Goal: Task Accomplishment & Management: Manage account settings

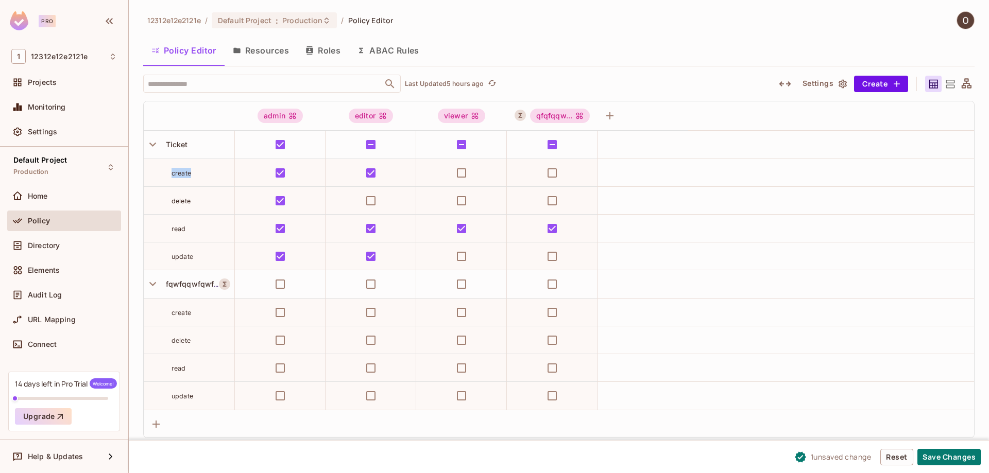
drag, startPoint x: 173, startPoint y: 174, endPoint x: 205, endPoint y: 178, distance: 32.3
click at [205, 176] on div "create" at bounding box center [189, 173] width 91 height 10
drag, startPoint x: 260, startPoint y: 115, endPoint x: 318, endPoint y: 112, distance: 58.3
click at [318, 112] on div "admin" at bounding box center [280, 116] width 91 height 14
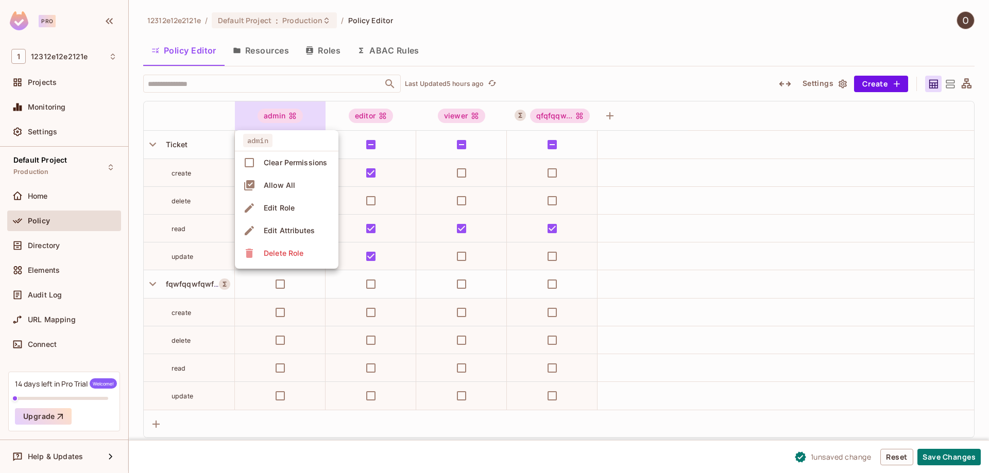
click at [633, 111] on div at bounding box center [494, 236] width 989 height 473
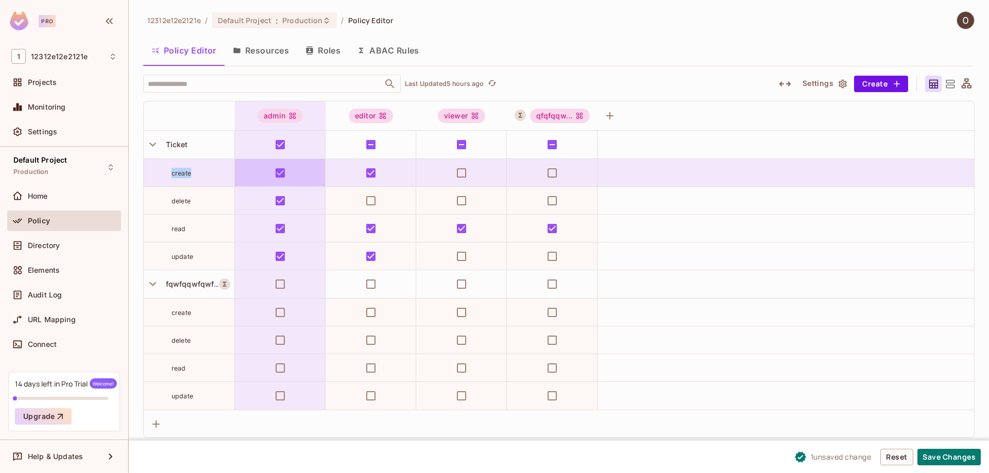
drag, startPoint x: 166, startPoint y: 175, endPoint x: 299, endPoint y: 169, distance: 132.9
click at [299, 169] on tr "create" at bounding box center [559, 173] width 830 height 28
click at [303, 166] on td at bounding box center [280, 173] width 91 height 28
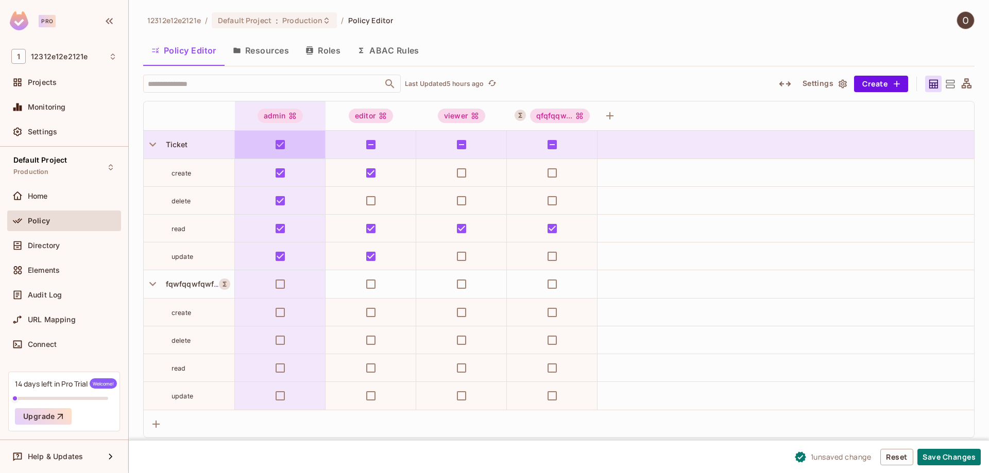
click at [263, 141] on td at bounding box center [280, 145] width 91 height 28
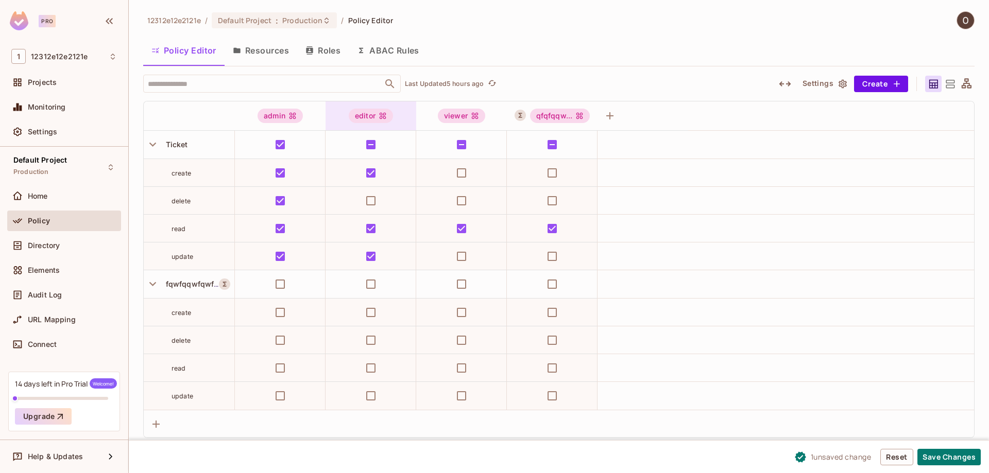
click at [365, 116] on div "editor" at bounding box center [371, 116] width 44 height 14
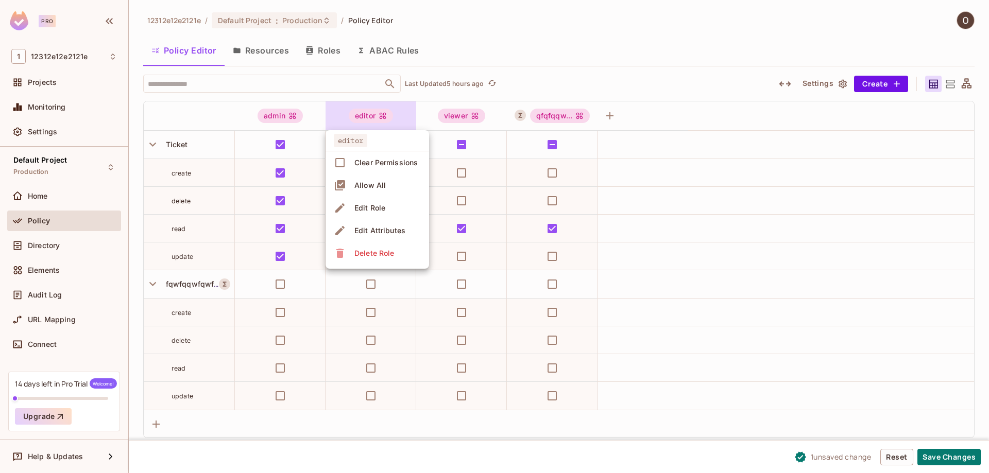
drag, startPoint x: 215, startPoint y: 166, endPoint x: 210, endPoint y: 156, distance: 10.8
click at [214, 163] on div at bounding box center [494, 236] width 989 height 473
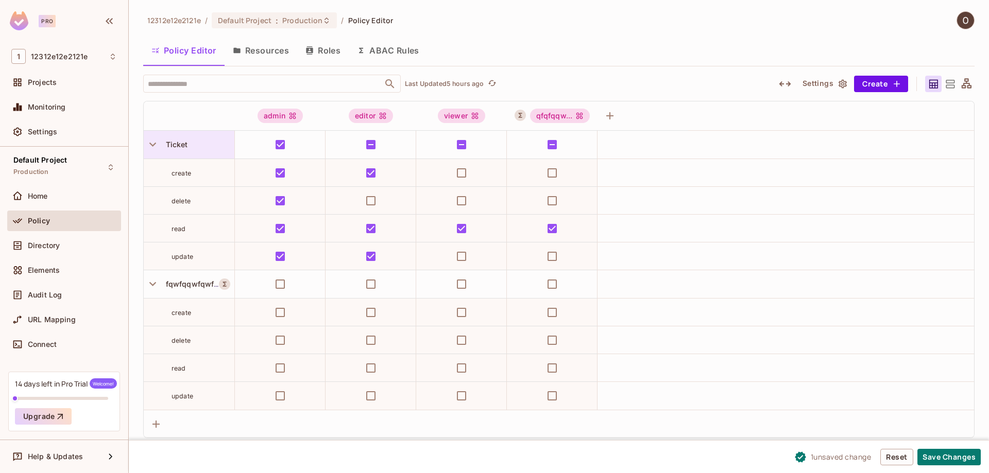
click at [189, 148] on div "Ticket" at bounding box center [198, 145] width 73 height 10
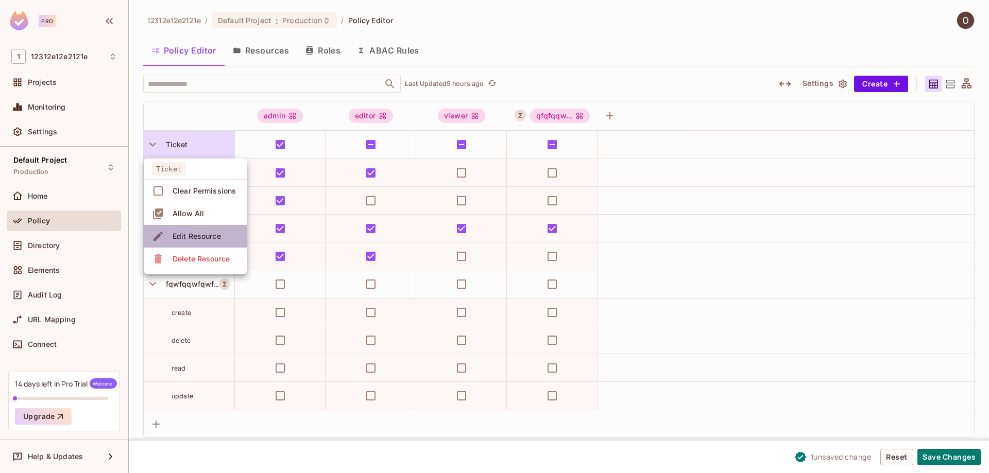
click at [208, 227] on li "Edit Resource" at bounding box center [195, 236] width 103 height 23
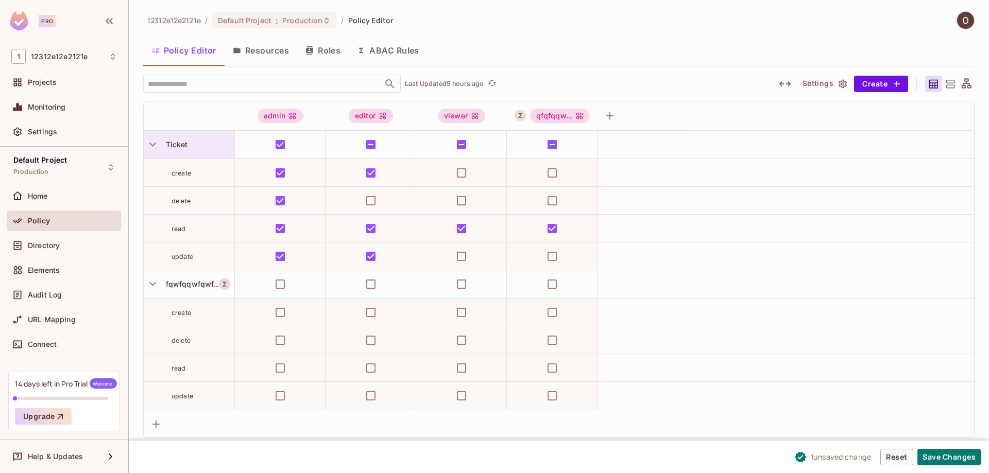
click at [182, 150] on div "Ticket" at bounding box center [198, 145] width 73 height 10
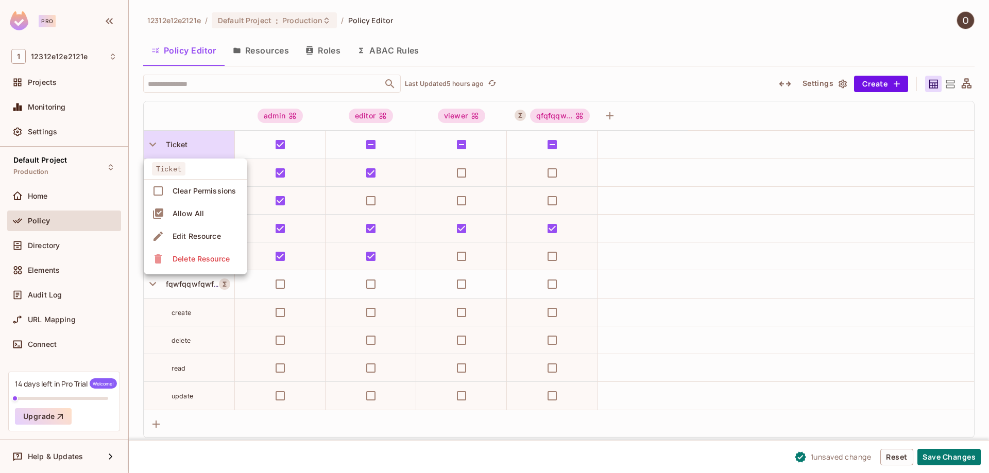
click at [204, 231] on div "Edit Resource" at bounding box center [196, 236] width 48 height 10
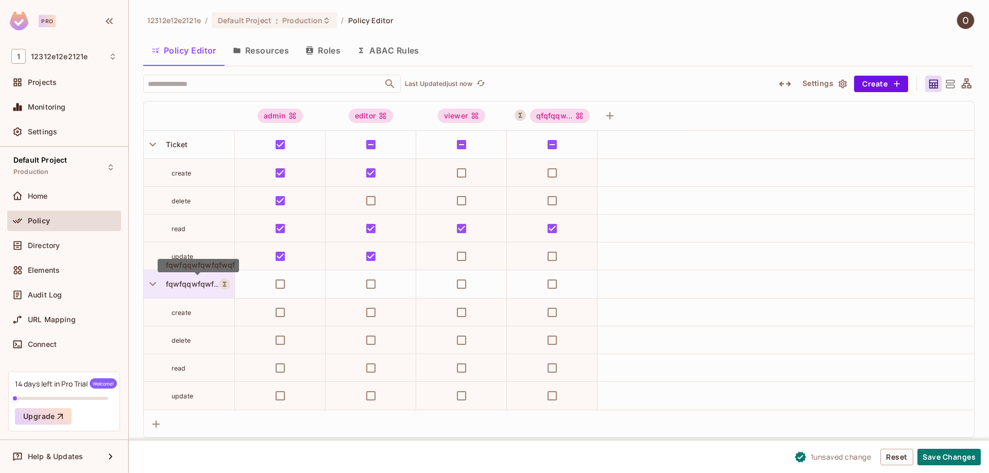
click at [204, 288] on span "fqwfqqwfqwfqfwqf" at bounding box center [198, 284] width 73 height 8
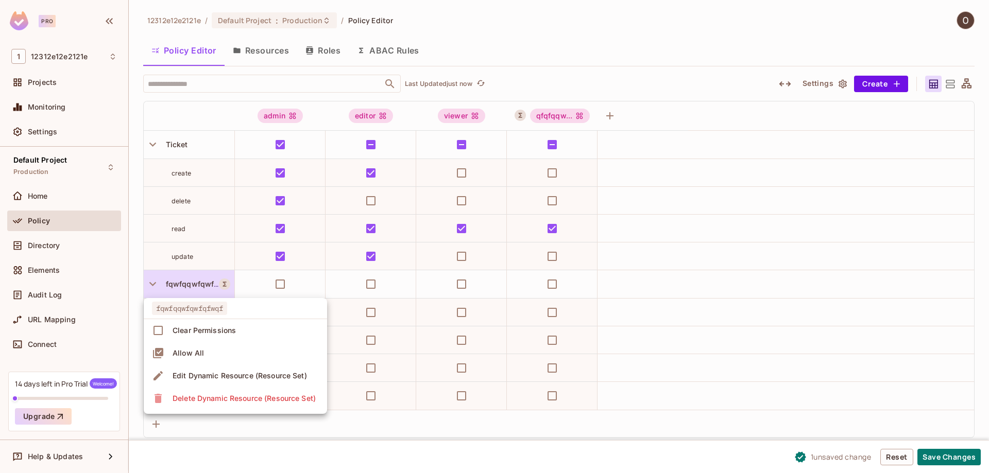
click at [212, 369] on span "Edit Dynamic Resource (Resource Set)" at bounding box center [239, 376] width 141 height 16
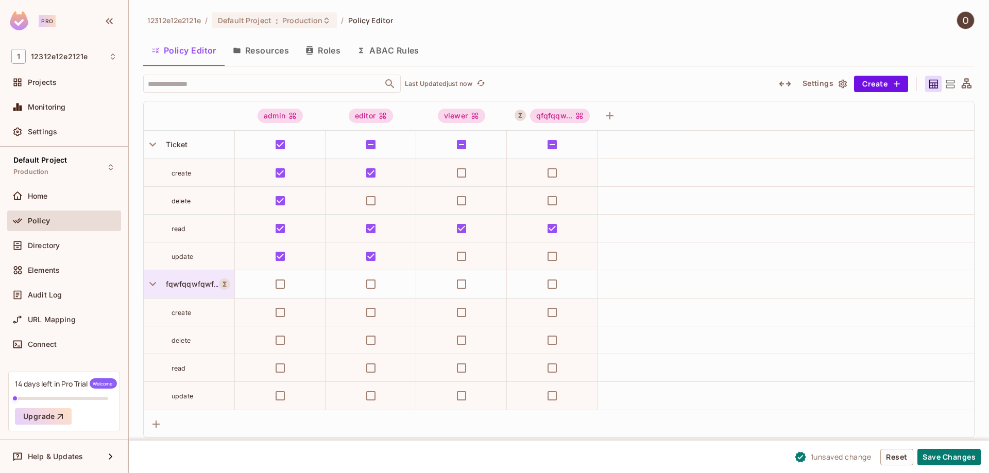
click at [193, 287] on span "fqwfqqwfqwfqfwqf" at bounding box center [198, 284] width 73 height 9
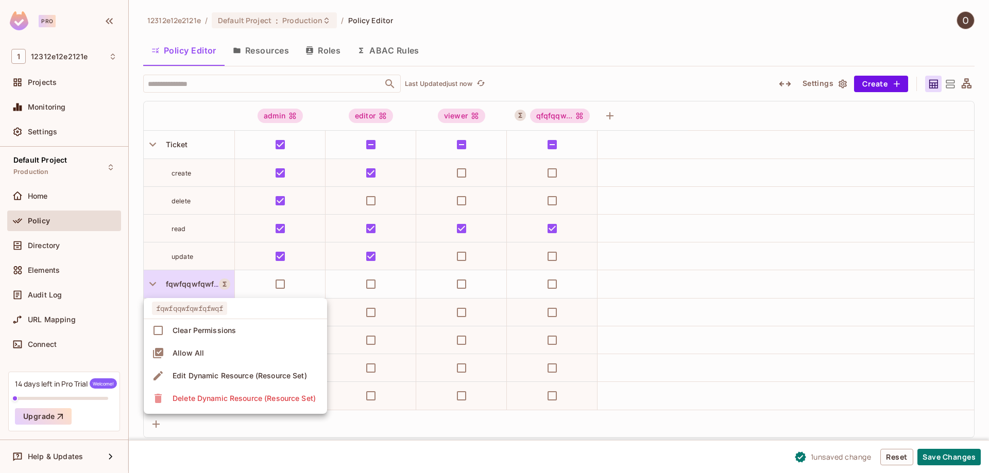
click at [215, 375] on div "Edit Dynamic Resource (Resource Set)" at bounding box center [239, 376] width 134 height 10
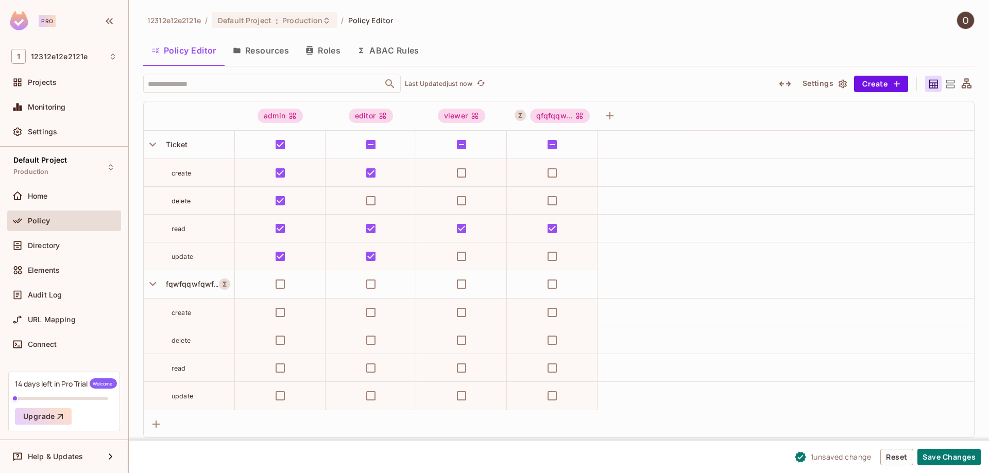
click at [417, 53] on button "ABAC Rules" at bounding box center [388, 51] width 79 height 26
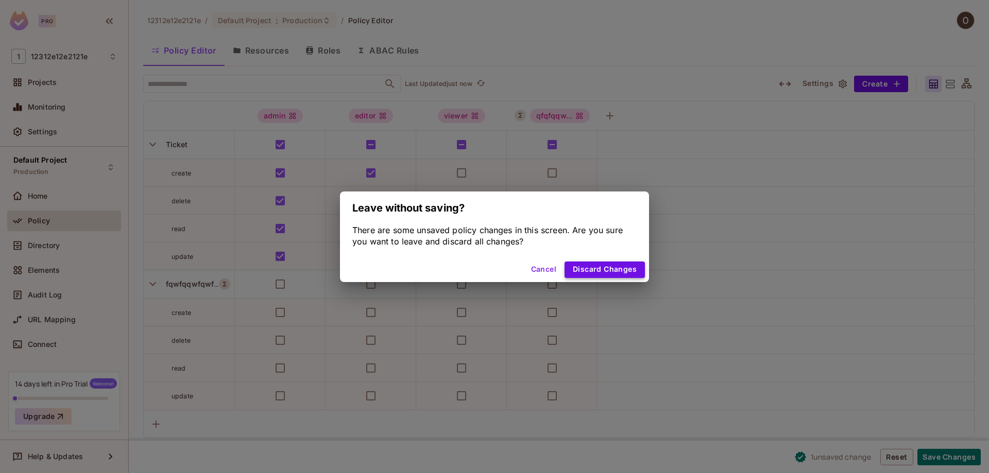
click at [608, 271] on button "Discard Changes" at bounding box center [604, 270] width 80 height 16
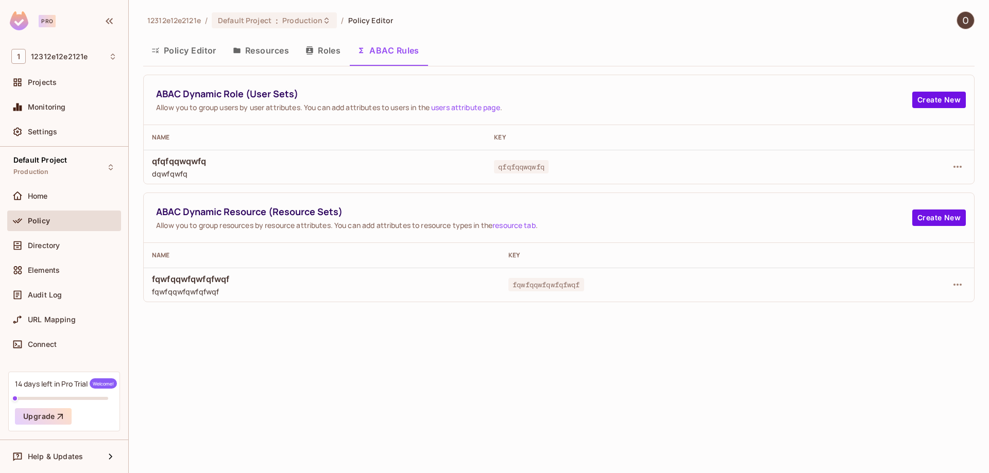
click at [194, 51] on button "Policy Editor" at bounding box center [183, 51] width 81 height 26
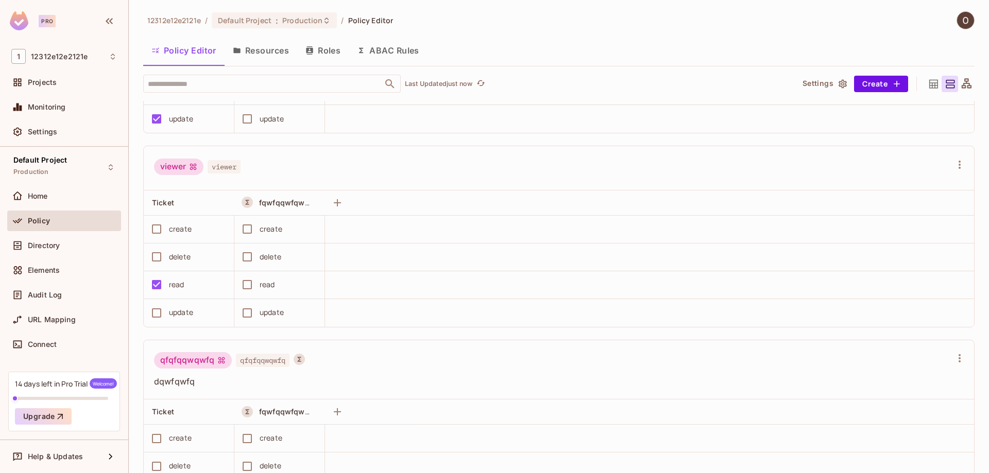
scroll to position [431, 0]
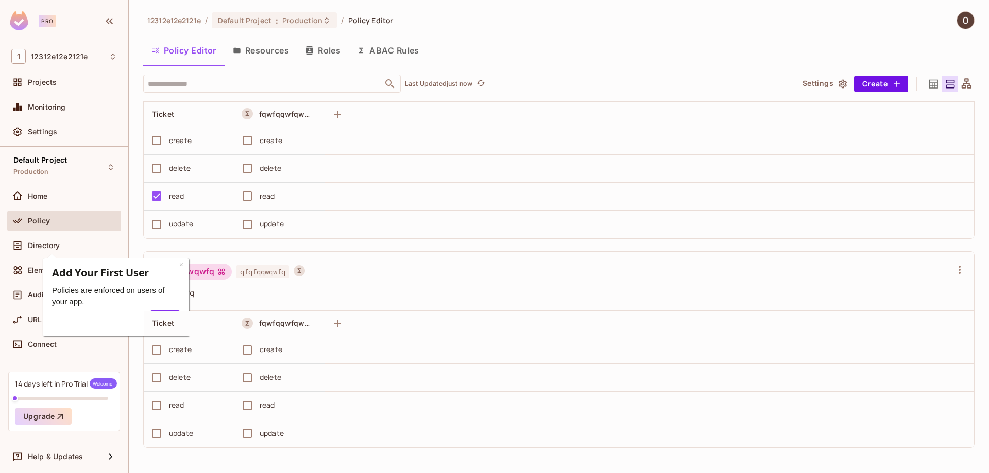
click at [328, 283] on div "qfqfqqwqwfq qfqfqqwqwfq dqwfqwfq" at bounding box center [552, 281] width 797 height 35
click at [180, 264] on link "×" at bounding box center [181, 264] width 4 height 10
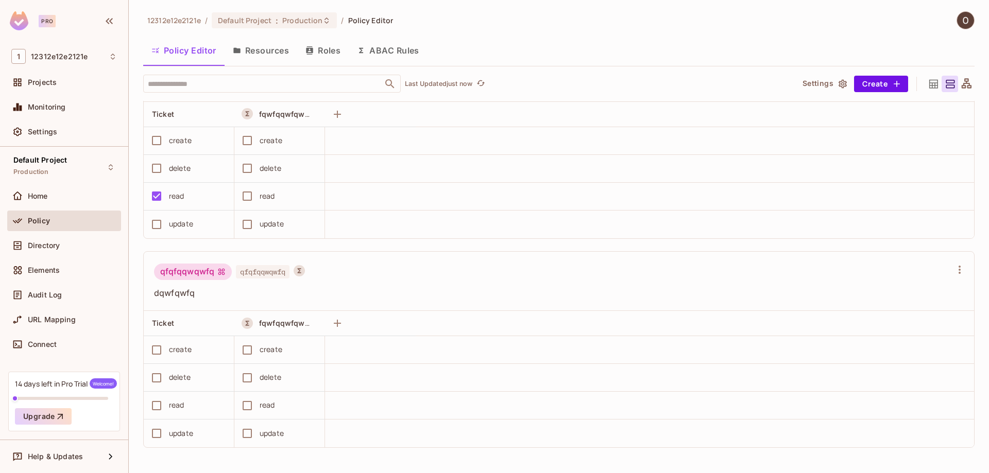
scroll to position [1, 0]
click at [953, 268] on icon "button" at bounding box center [959, 269] width 12 height 12
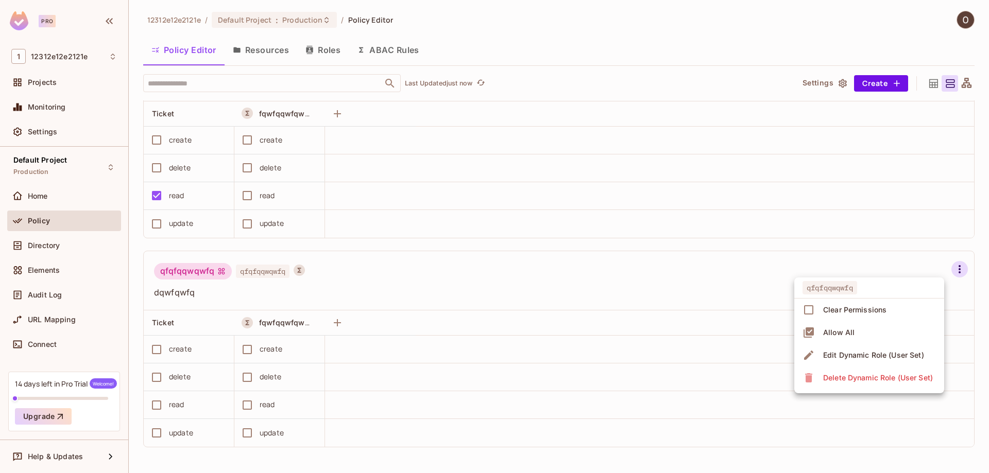
click at [862, 348] on span "Edit Dynamic Role (User Set)" at bounding box center [873, 355] width 107 height 16
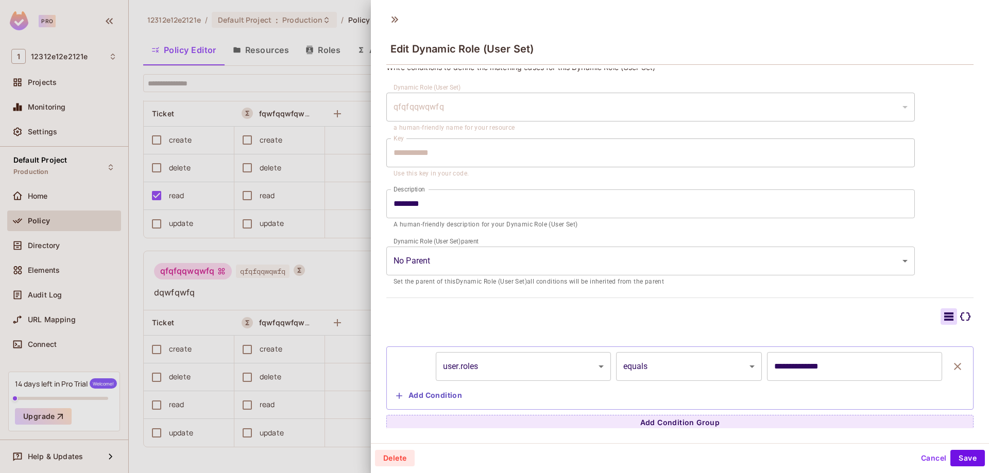
scroll to position [13, 0]
click at [319, 285] on div at bounding box center [494, 236] width 989 height 473
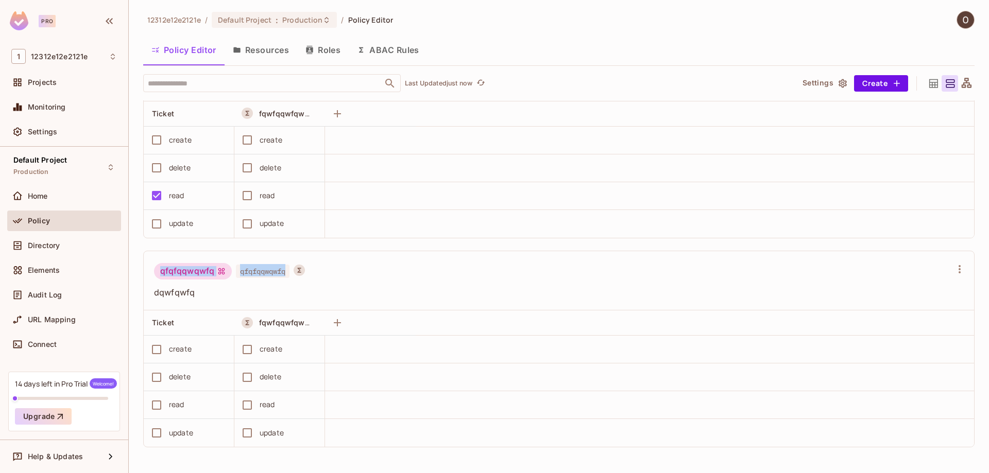
drag, startPoint x: 161, startPoint y: 273, endPoint x: 286, endPoint y: 275, distance: 125.6
click at [286, 275] on div "qfqfqqwqwfq qfqfqqwqwfq" at bounding box center [229, 273] width 151 height 20
click at [287, 288] on span "dqwfqwfq" at bounding box center [552, 292] width 797 height 11
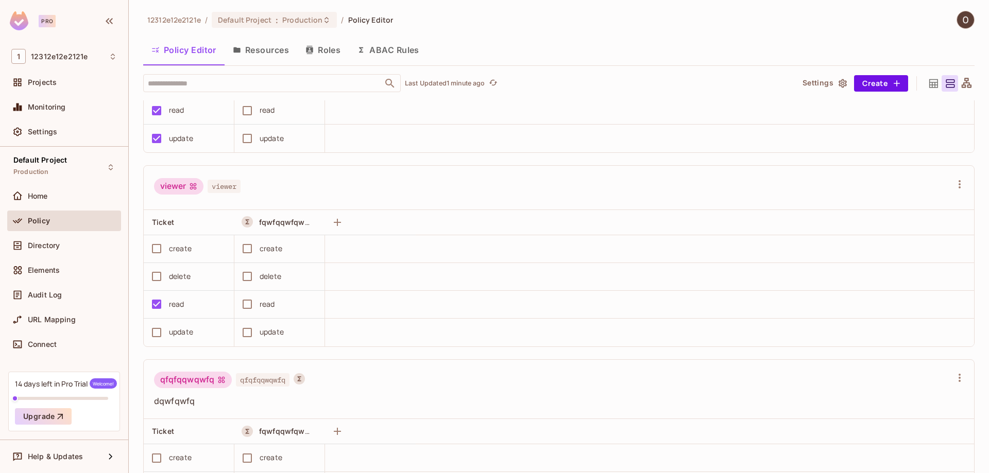
scroll to position [431, 0]
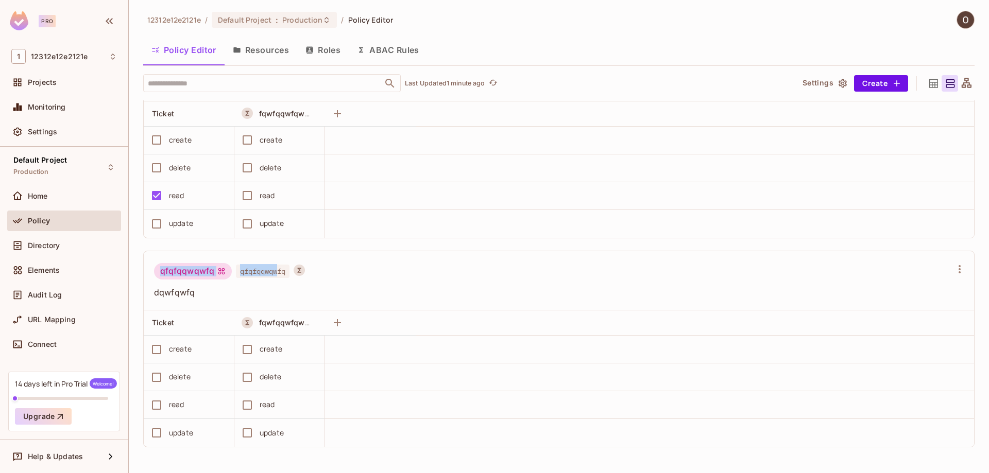
drag, startPoint x: 278, startPoint y: 271, endPoint x: 160, endPoint y: 272, distance: 118.4
click at [160, 272] on div "qfqfqqwqwfq qfqfqqwqwfq" at bounding box center [229, 273] width 151 height 20
drag, startPoint x: 261, startPoint y: 321, endPoint x: 305, endPoint y: 324, distance: 44.9
click at [305, 324] on span "fqwfqqwfqwfqfwqf" at bounding box center [293, 323] width 69 height 10
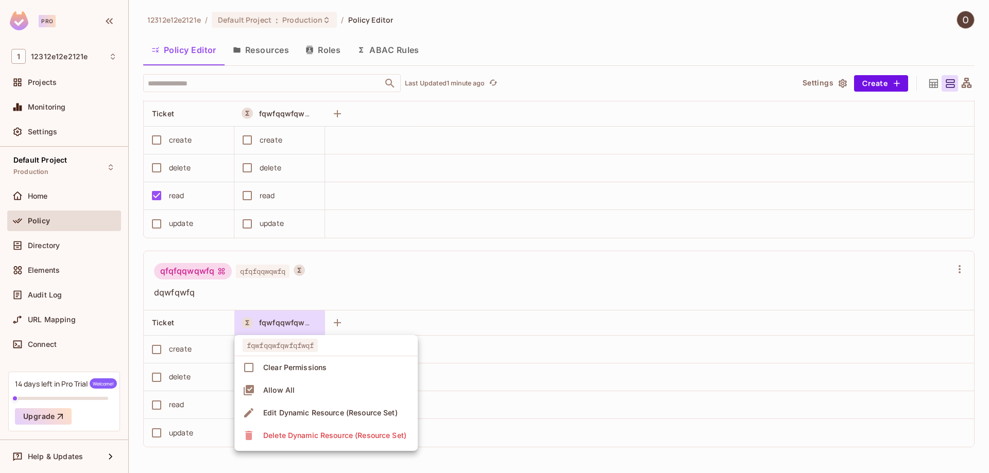
click at [385, 302] on div at bounding box center [494, 236] width 989 height 473
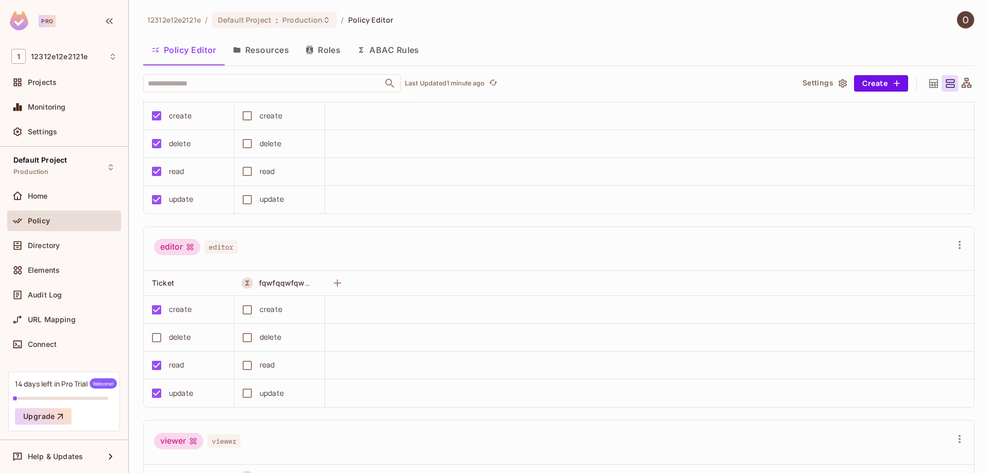
scroll to position [0, 0]
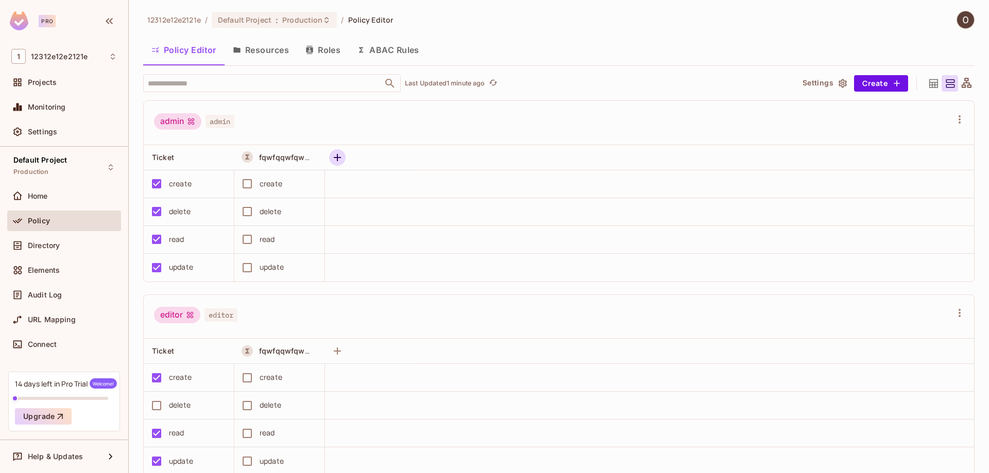
click at [338, 160] on icon "button" at bounding box center [337, 157] width 12 height 12
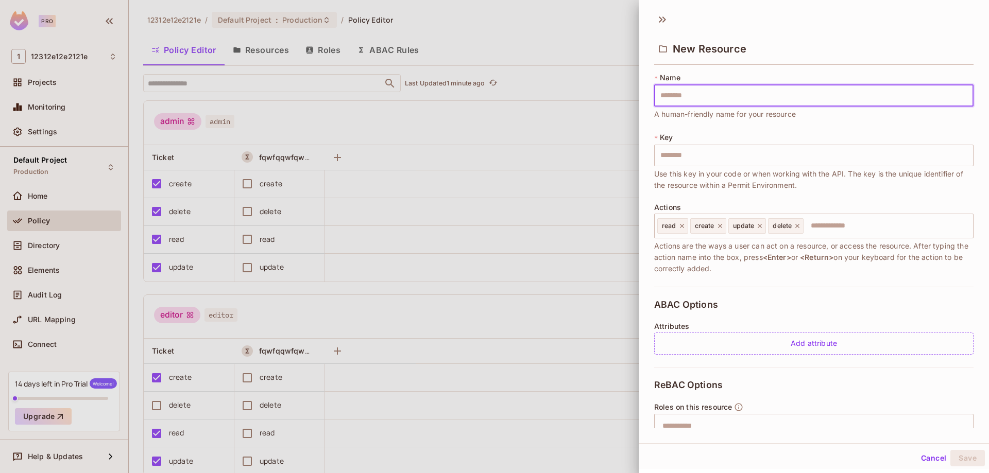
drag, startPoint x: 412, startPoint y: 141, endPoint x: 402, endPoint y: 140, distance: 9.8
click at [413, 140] on div at bounding box center [494, 236] width 989 height 473
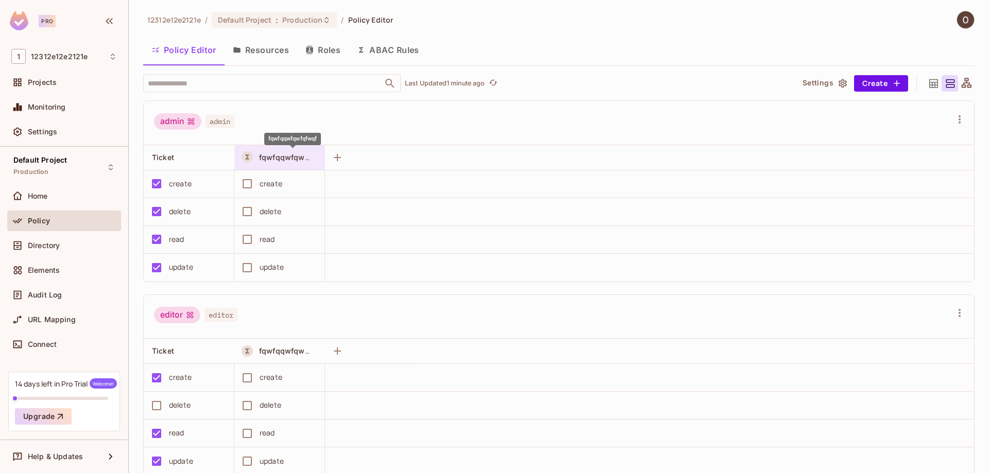
click at [278, 156] on span "fqwfqqwfqwfqfwqf" at bounding box center [293, 157] width 69 height 10
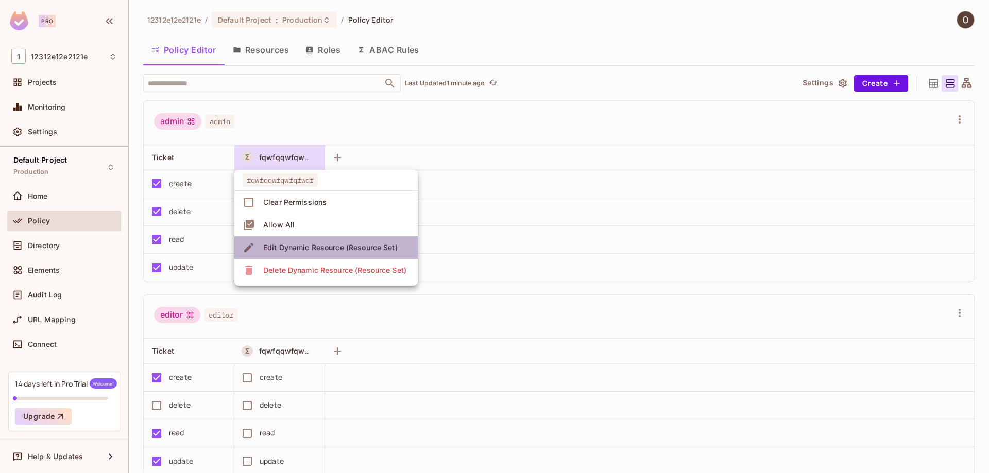
click at [294, 252] on div "Edit Dynamic Resource (Resource Set)" at bounding box center [330, 247] width 134 height 10
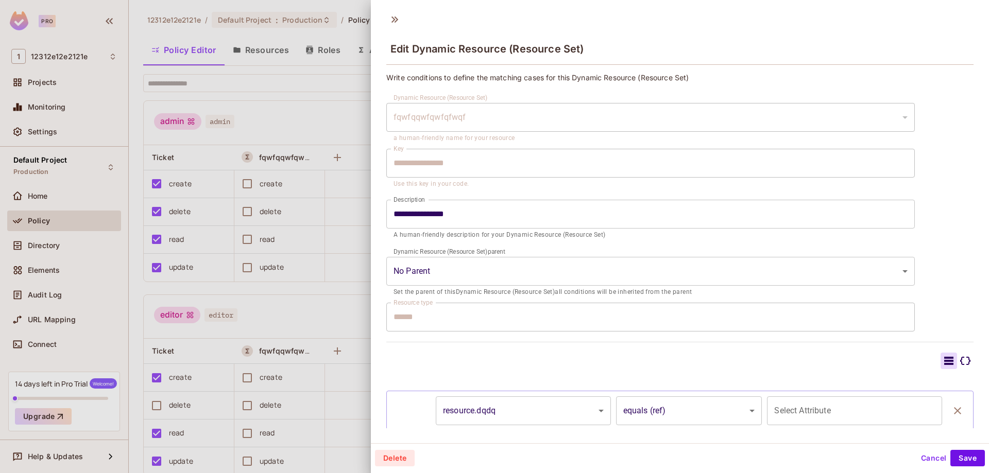
type input "**********"
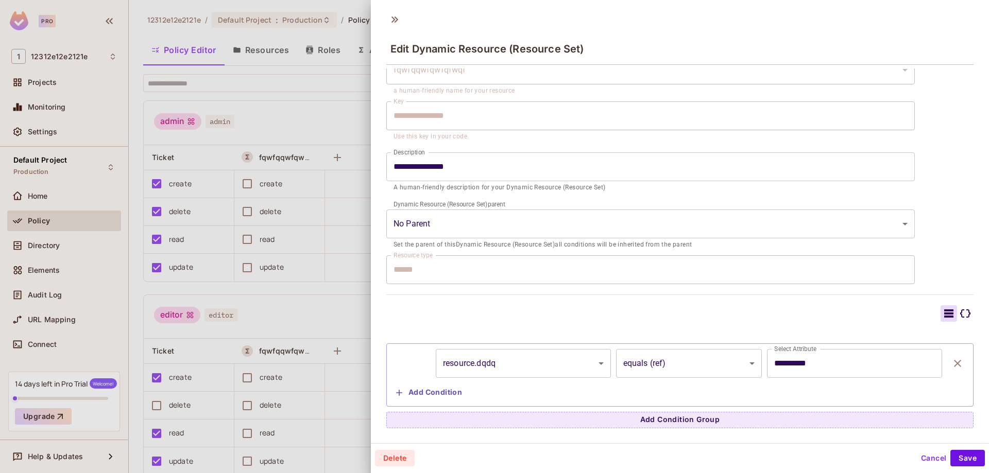
click at [338, 245] on div at bounding box center [494, 236] width 989 height 473
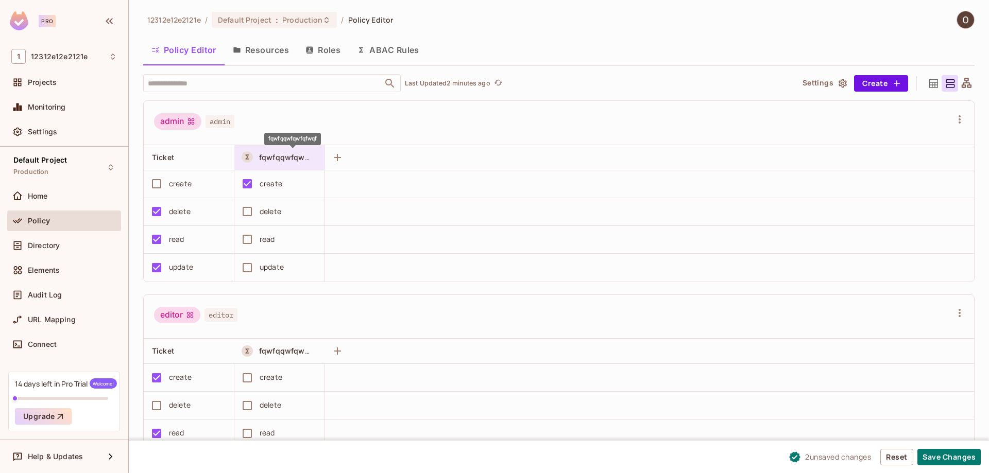
click at [302, 159] on span "fqwfqqwfqwfqfwqf" at bounding box center [293, 157] width 69 height 10
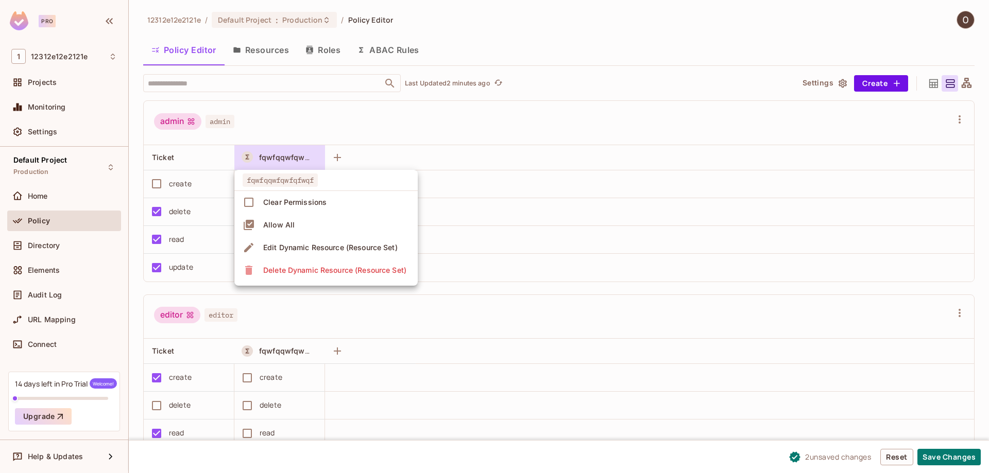
click at [448, 321] on div at bounding box center [494, 236] width 989 height 473
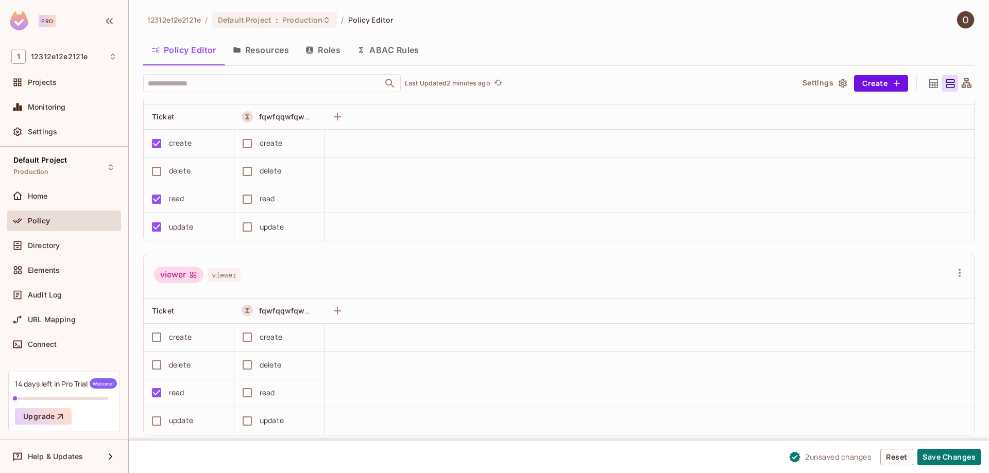
scroll to position [257, 0]
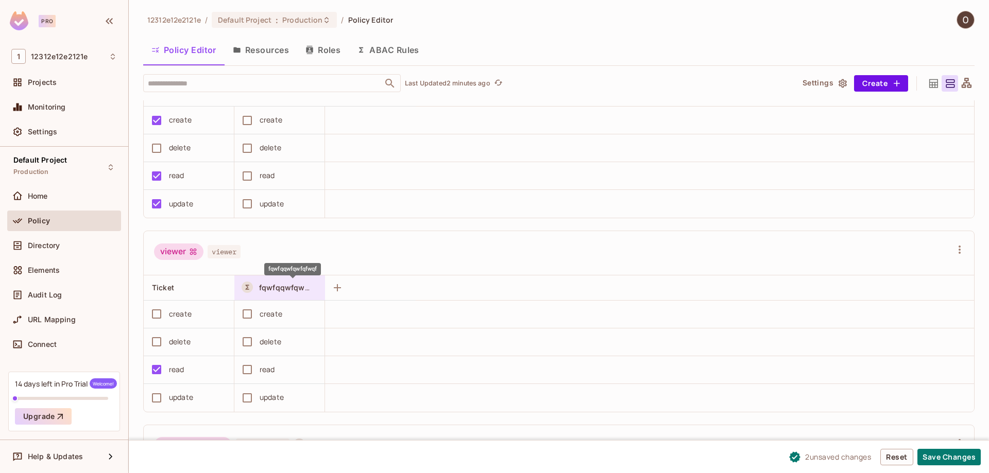
click at [289, 285] on span "fqwfqqwfqwfqfwqf" at bounding box center [293, 288] width 69 height 10
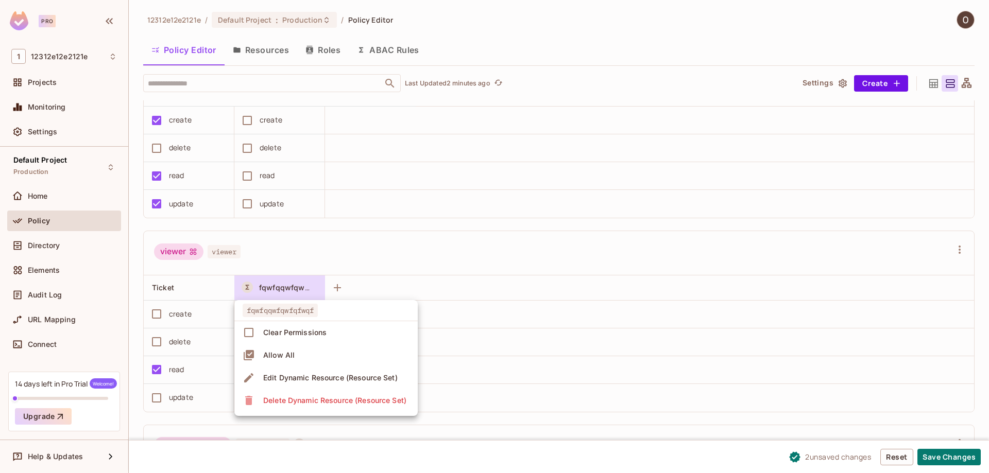
click at [386, 273] on div at bounding box center [494, 236] width 989 height 473
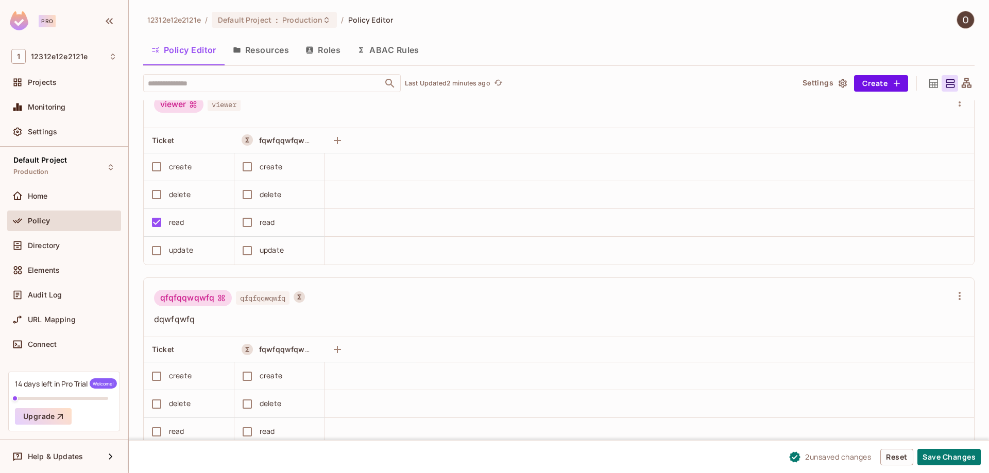
scroll to position [431, 0]
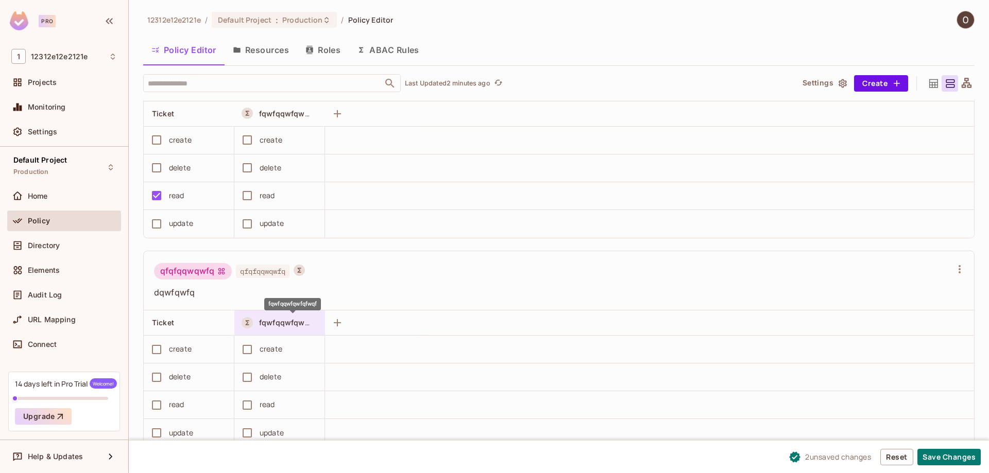
click at [281, 321] on span "fqwfqqwfqwfqfwqf" at bounding box center [293, 323] width 69 height 10
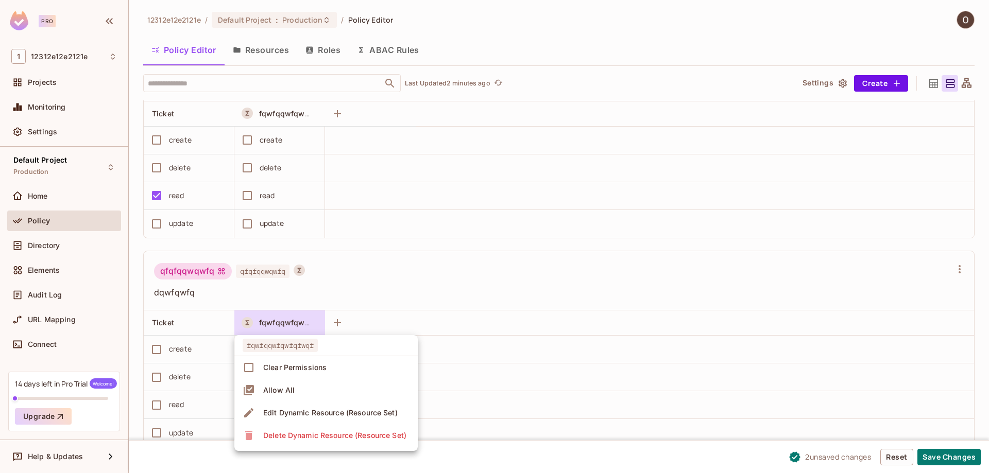
click at [341, 285] on div at bounding box center [494, 236] width 989 height 473
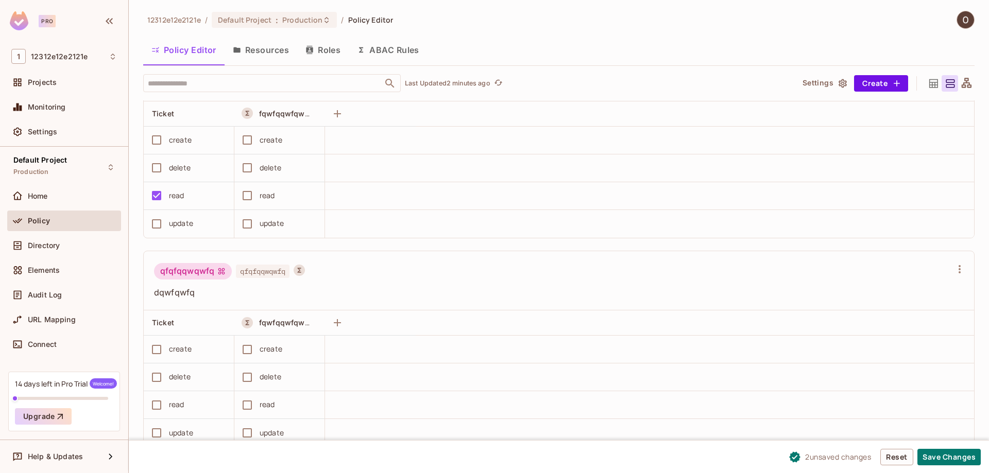
click at [951, 263] on div at bounding box center [959, 269] width 16 height 16
click at [953, 264] on icon "button" at bounding box center [959, 269] width 12 height 12
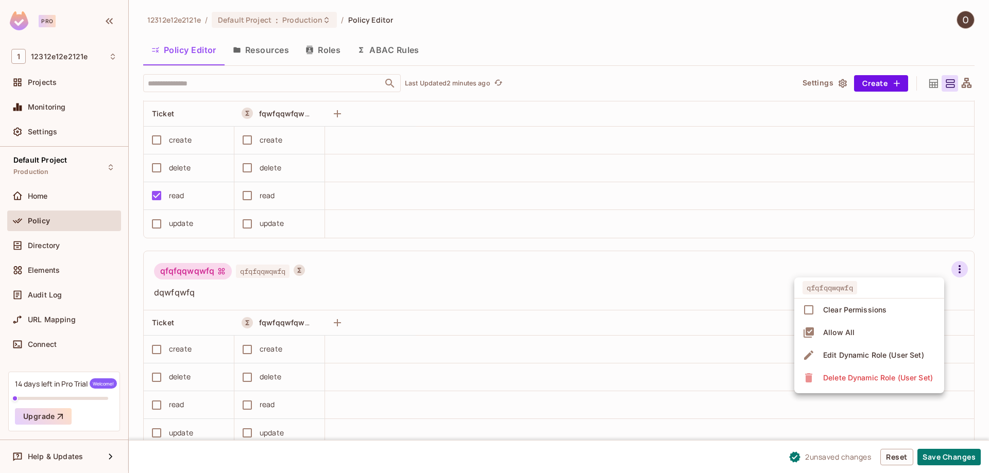
drag, startPoint x: 159, startPoint y: 269, endPoint x: 184, endPoint y: 270, distance: 25.2
click at [184, 270] on div at bounding box center [494, 236] width 989 height 473
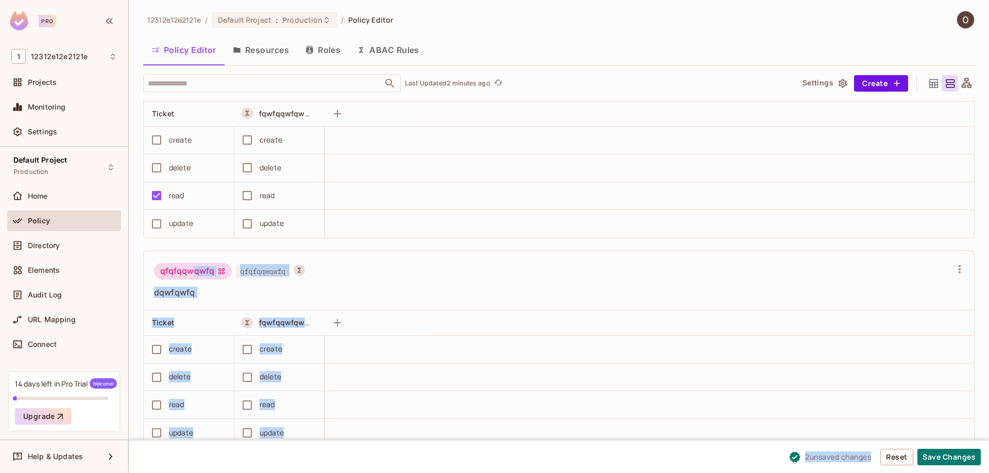
drag, startPoint x: 167, startPoint y: 270, endPoint x: 195, endPoint y: 270, distance: 28.3
click at [218, 276] on div "qfqfqqwqwfq" at bounding box center [193, 271] width 78 height 16
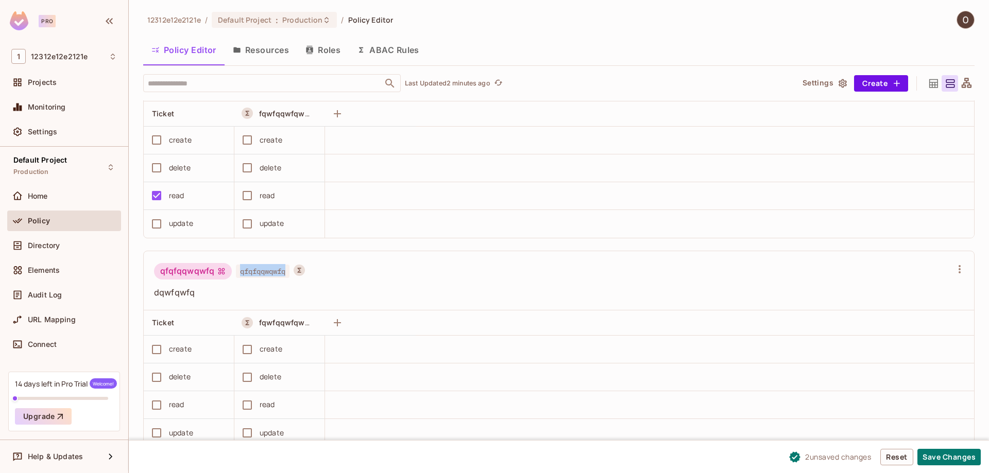
drag, startPoint x: 239, startPoint y: 271, endPoint x: 288, endPoint y: 274, distance: 49.5
click at [286, 274] on span "qfqfqqwqwfq" at bounding box center [263, 271] width 54 height 13
drag, startPoint x: 258, startPoint y: 321, endPoint x: 306, endPoint y: 327, distance: 48.3
click at [306, 327] on div "fqwfqqwfqwfqfwqf" at bounding box center [282, 323] width 80 height 12
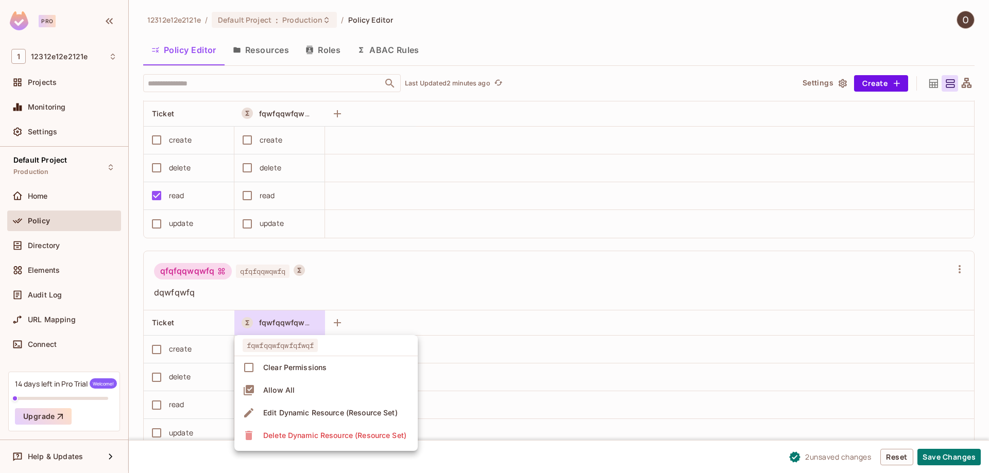
drag, startPoint x: 203, startPoint y: 321, endPoint x: 155, endPoint y: 321, distance: 47.9
click at [155, 321] on div at bounding box center [494, 236] width 989 height 473
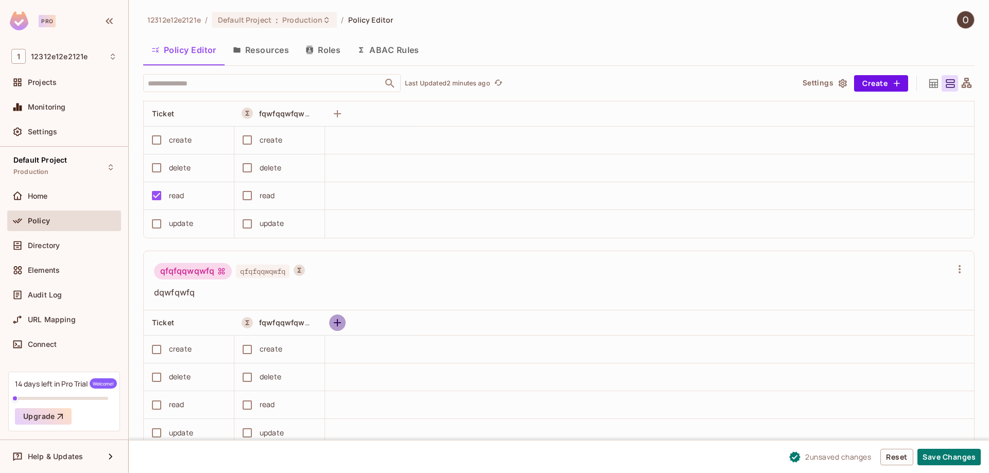
click at [335, 322] on icon "button" at bounding box center [337, 323] width 12 height 12
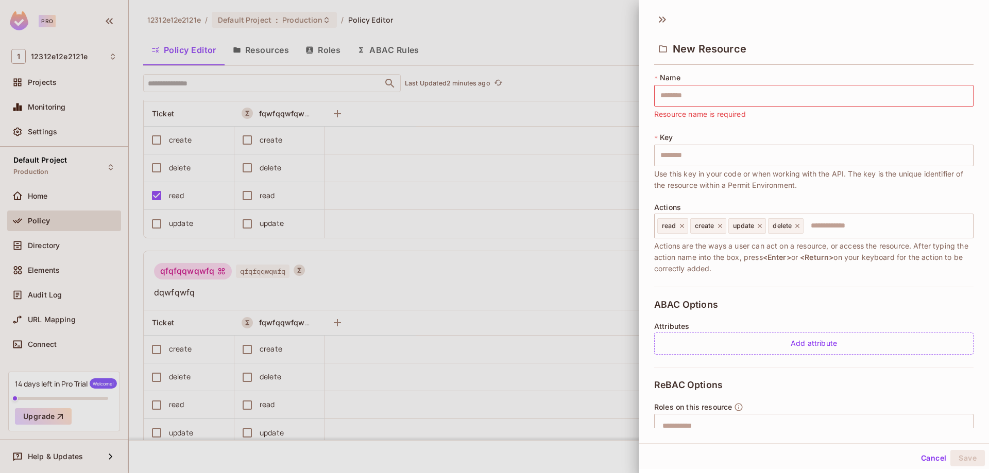
click at [340, 320] on div at bounding box center [494, 236] width 989 height 473
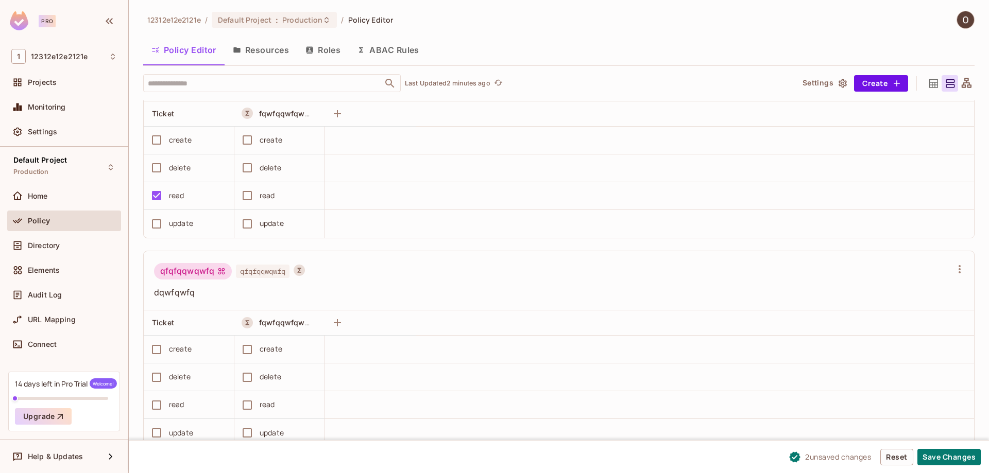
click at [392, 55] on button "ABAC Rules" at bounding box center [388, 50] width 79 height 26
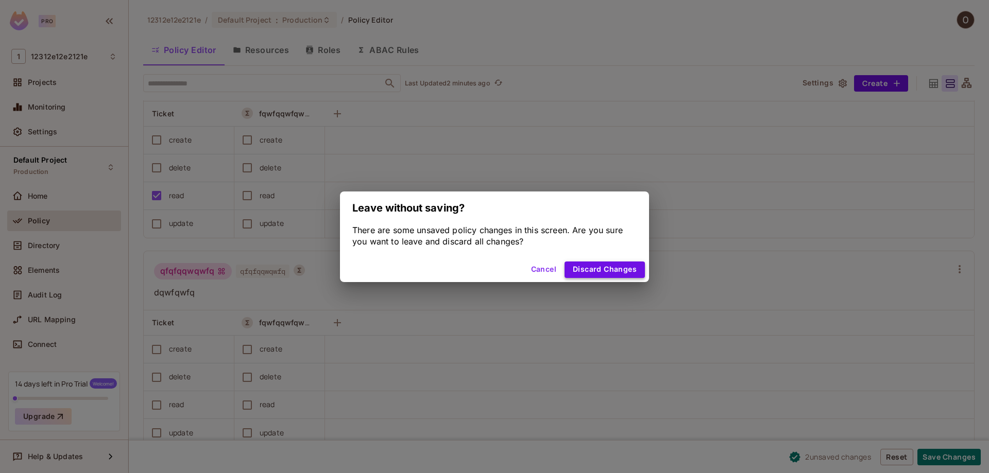
click at [590, 267] on button "Discard Changes" at bounding box center [604, 270] width 80 height 16
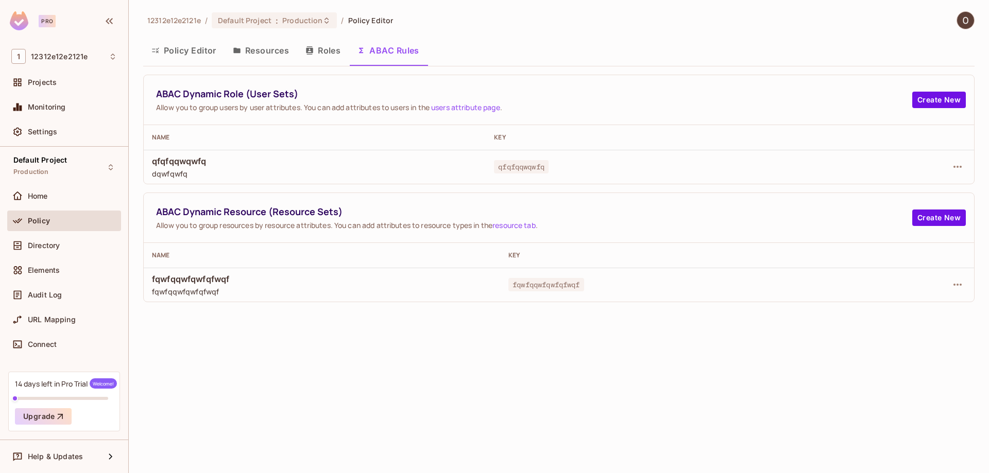
click at [203, 55] on button "Policy Editor" at bounding box center [183, 51] width 81 height 26
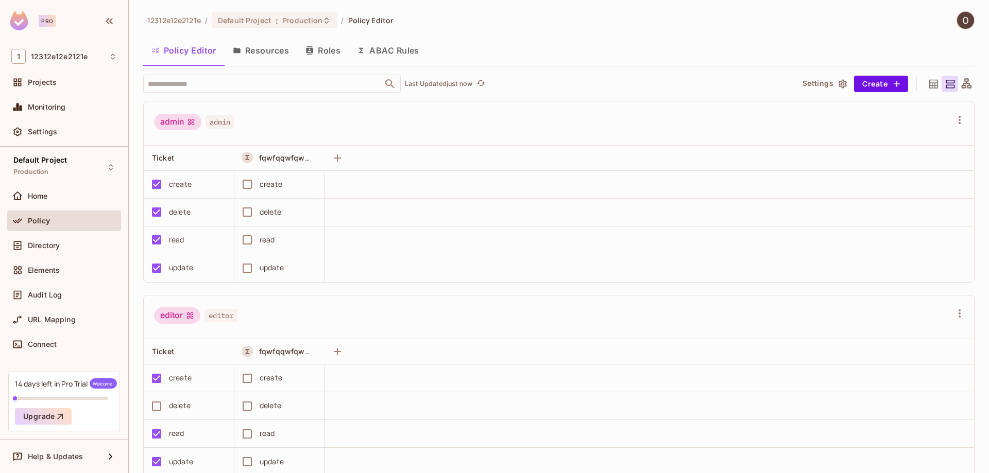
click at [270, 55] on button "Resources" at bounding box center [260, 51] width 73 height 26
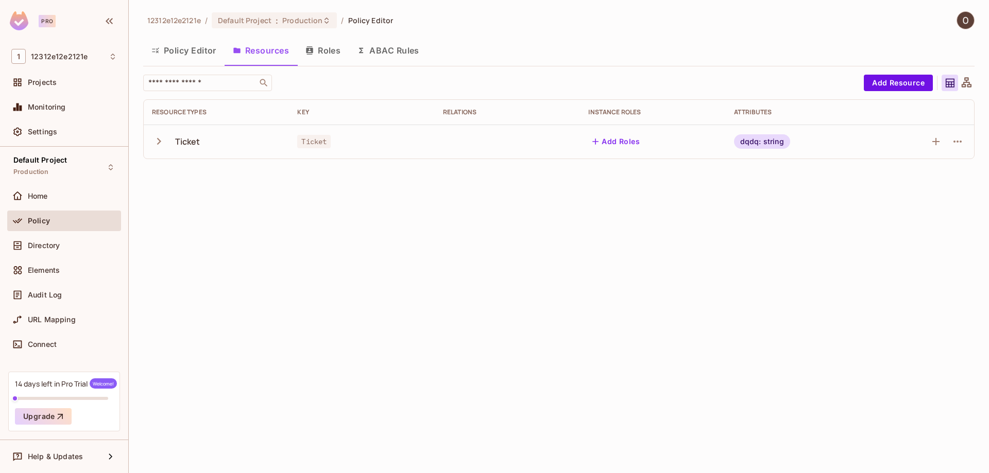
click at [201, 51] on button "Policy Editor" at bounding box center [183, 51] width 81 height 26
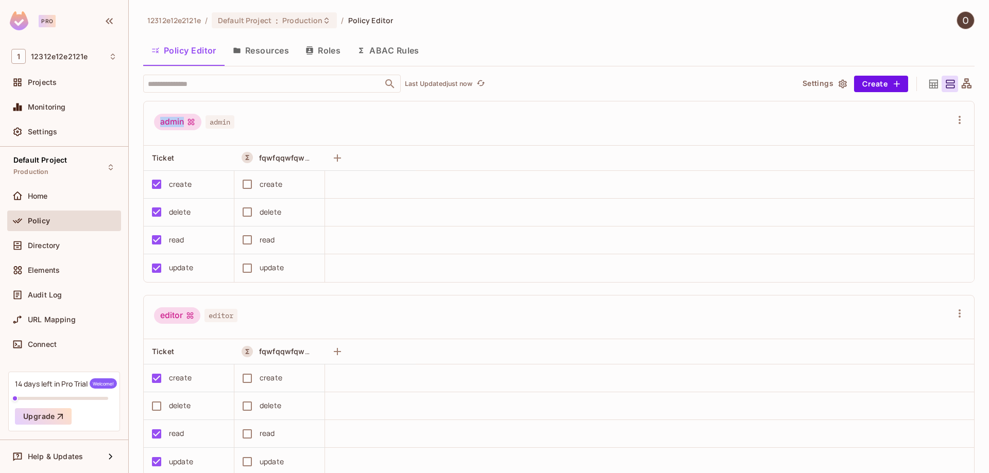
drag, startPoint x: 161, startPoint y: 122, endPoint x: 187, endPoint y: 124, distance: 25.8
click at [187, 124] on div "admin" at bounding box center [177, 122] width 47 height 16
